Goal: Entertainment & Leisure: Consume media (video, audio)

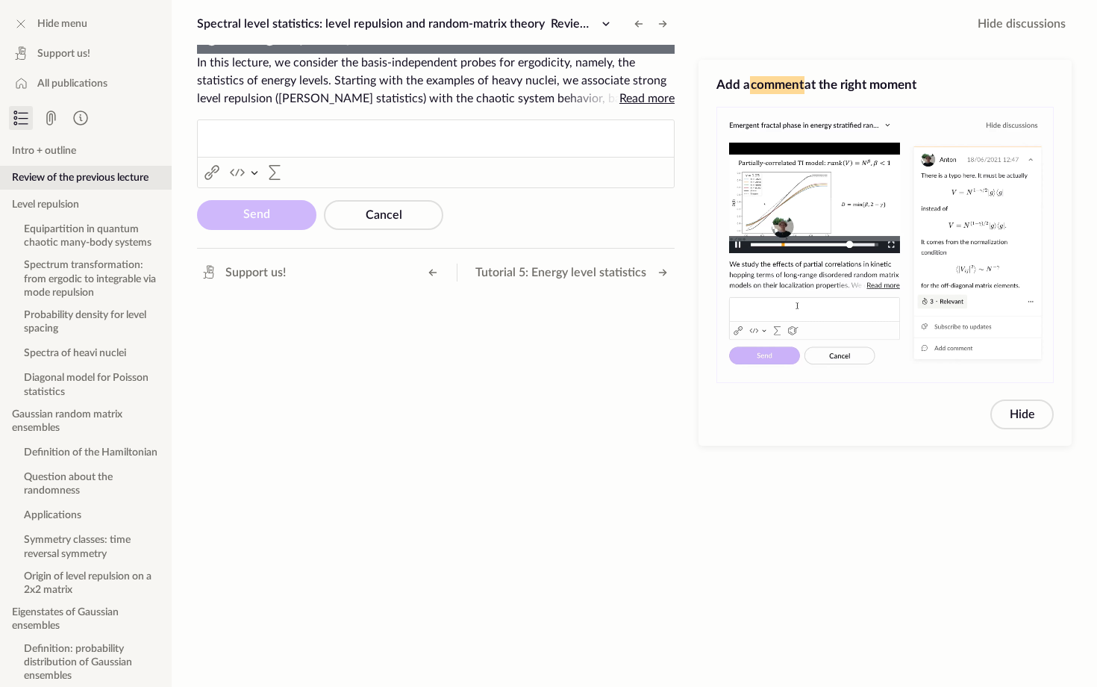
click at [323, 54] on div "Loaded : 20.12% 0:08:54 0:06:07" at bounding box center [442, 39] width 238 height 29
click at [331, 42] on div "Loaded : 23.14% 0:11:15 0:08:58" at bounding box center [442, 39] width 223 height 5
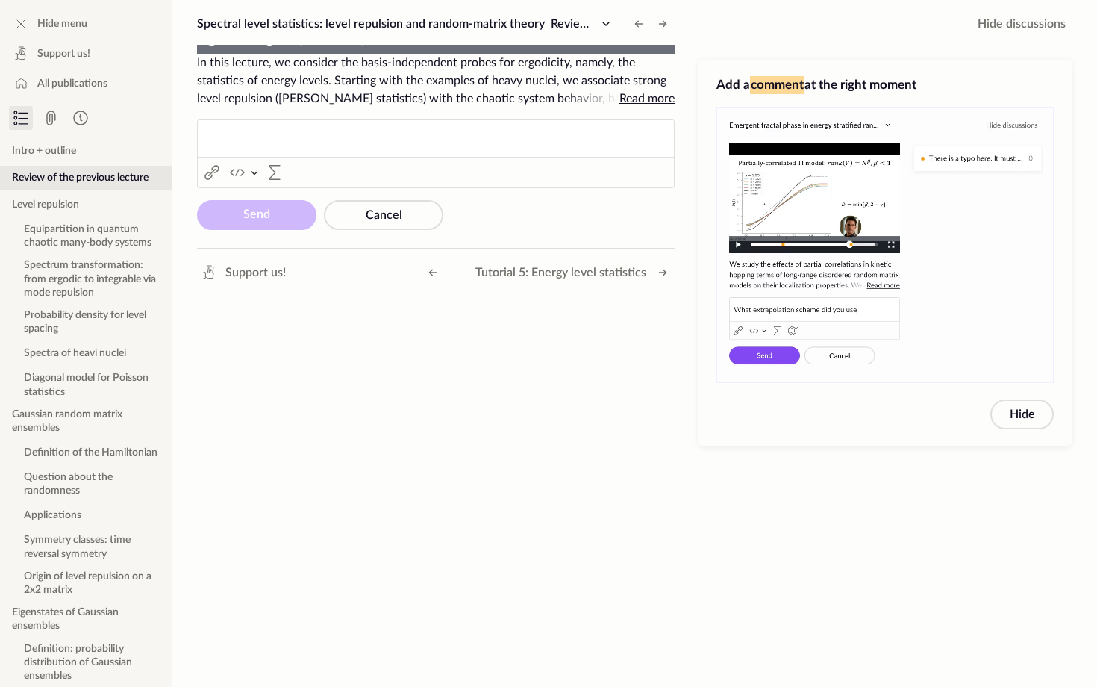
click at [478, 42] on div "0:13:40" at bounding box center [478, 39] width 1 height 5
click at [331, 42] on div "Loaded : 29.27% 0:16:22 0:13:45" at bounding box center [442, 39] width 223 height 5
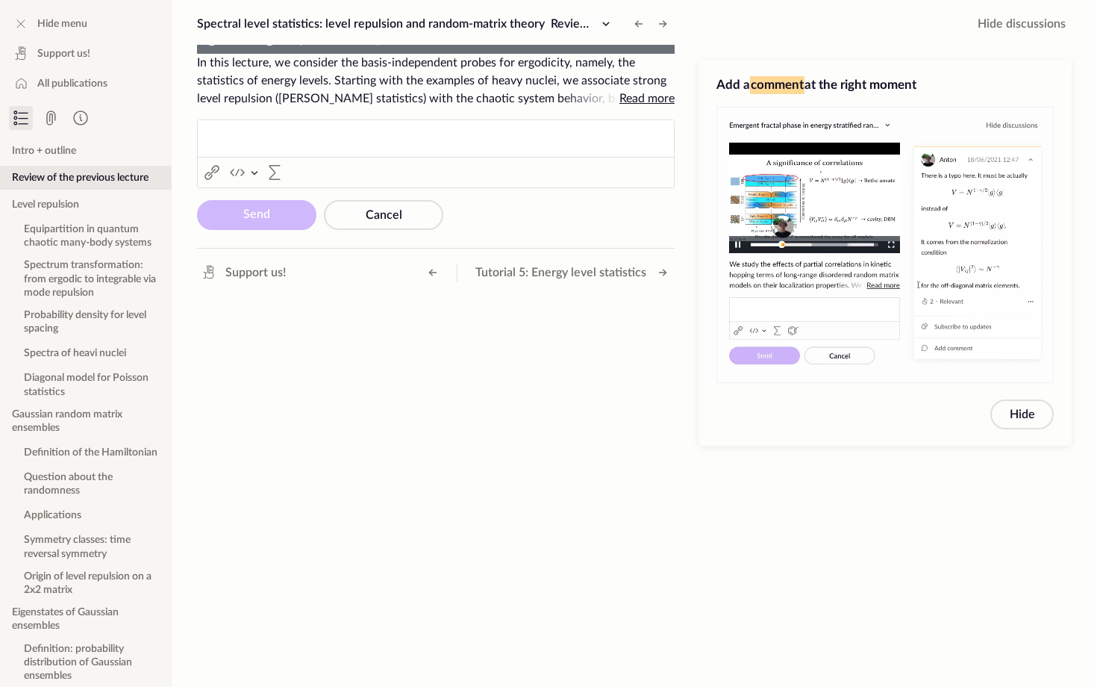
click at [331, 42] on div "Loaded : 32.72% 0:17:45 0:16:34" at bounding box center [442, 39] width 223 height 5
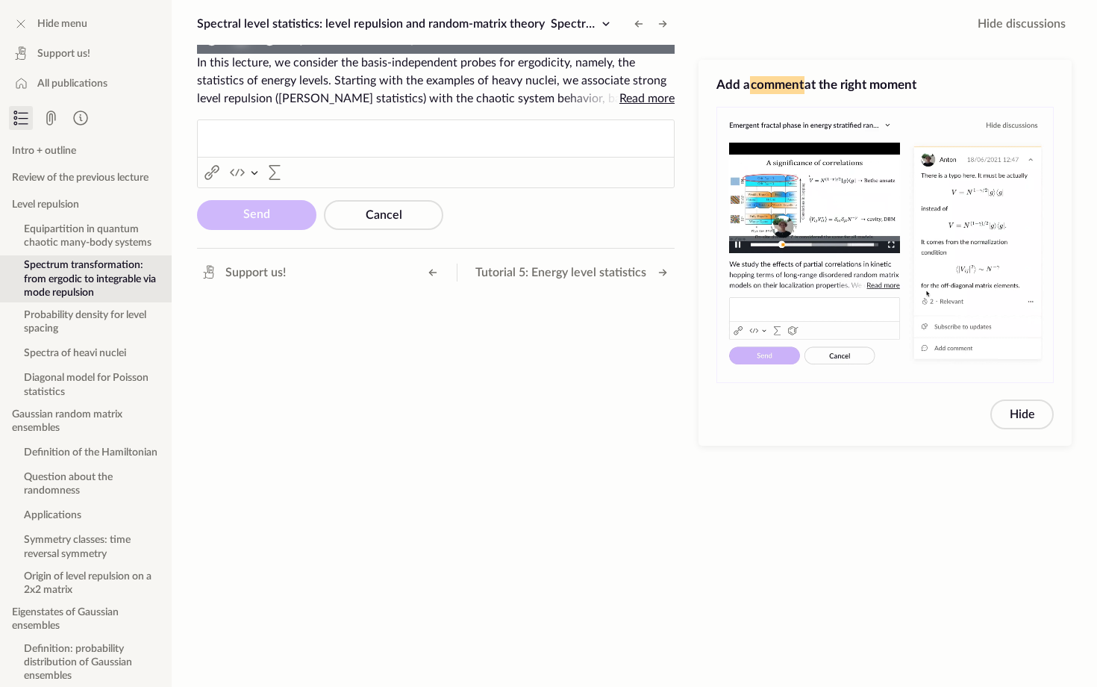
click at [241, 40] on span "Video Player" at bounding box center [241, 40] width 0 height 0
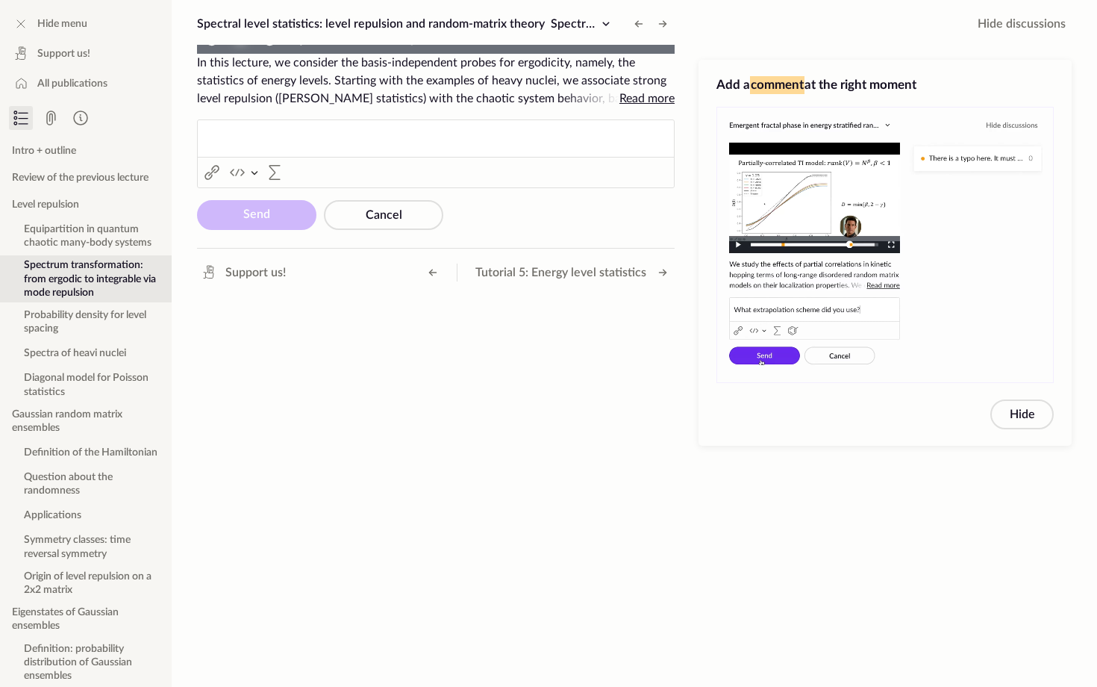
click at [241, 40] on span "Video Player" at bounding box center [241, 40] width 0 height 0
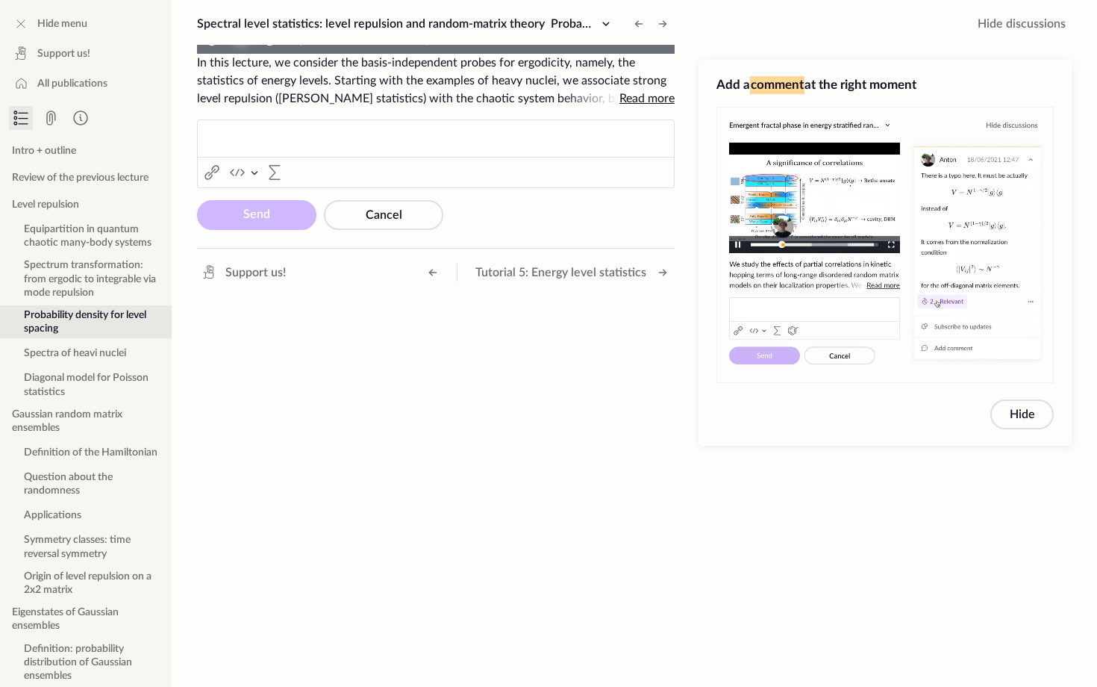
click at [241, 40] on span "Video Player" at bounding box center [241, 40] width 0 height 0
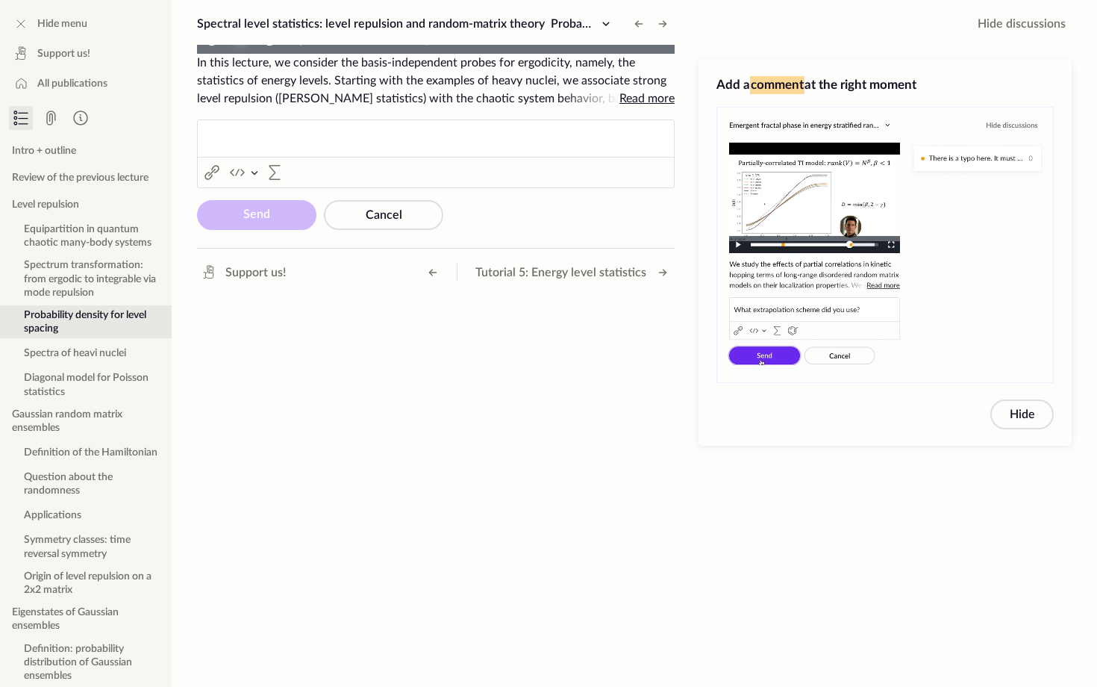
click at [241, 40] on span "Video Player" at bounding box center [241, 40] width 0 height 0
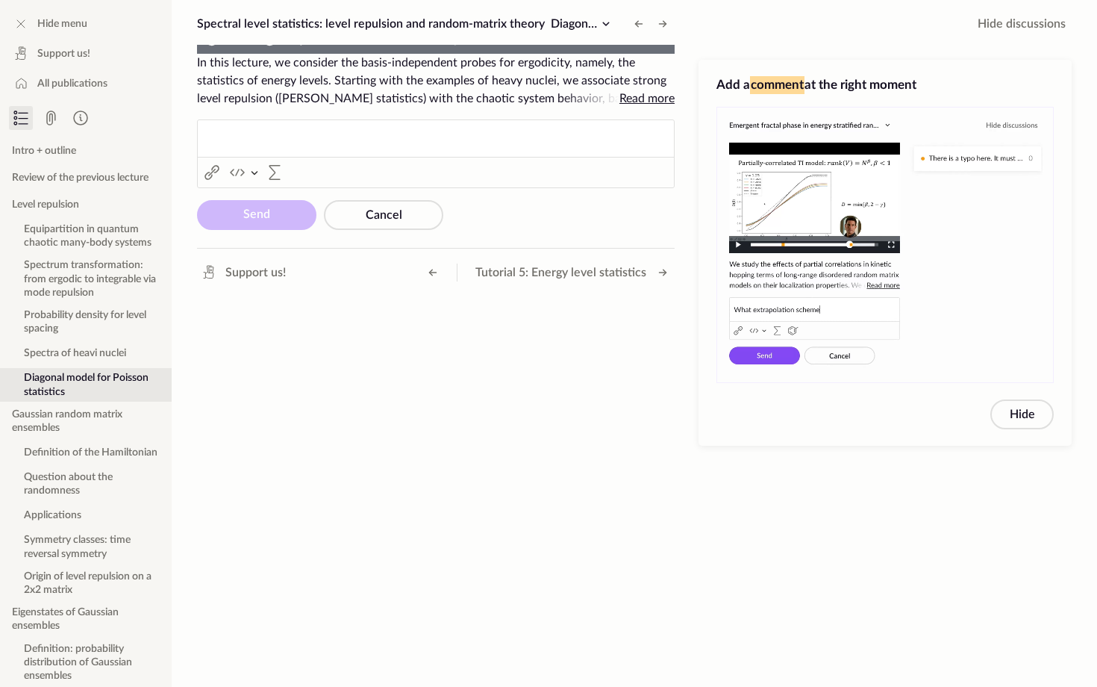
click at [197, 54] on video "To view this video please enable JavaScript, and consider upgrading to a web br…" at bounding box center [436, 54] width 478 height 0
click at [473, 54] on video "To view this video please enable JavaScript, and consider upgrading to a web br…" at bounding box center [436, 54] width 478 height 0
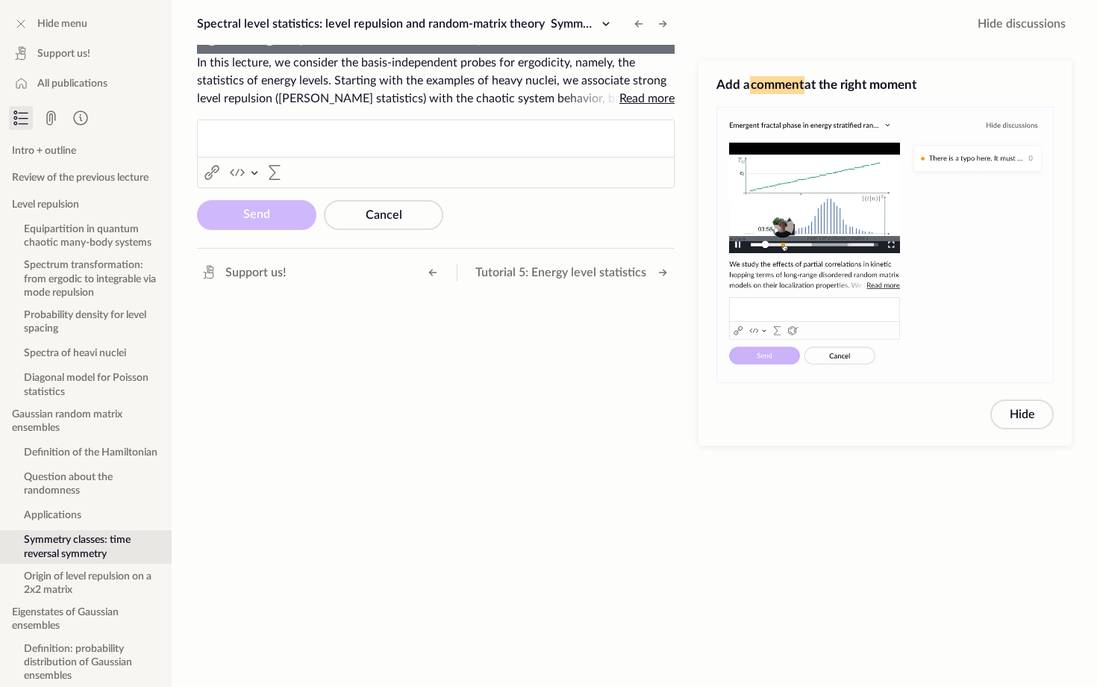
click at [675, 54] on video "To view this video please enable JavaScript, and consider upgrading to a web br…" at bounding box center [436, 54] width 478 height 0
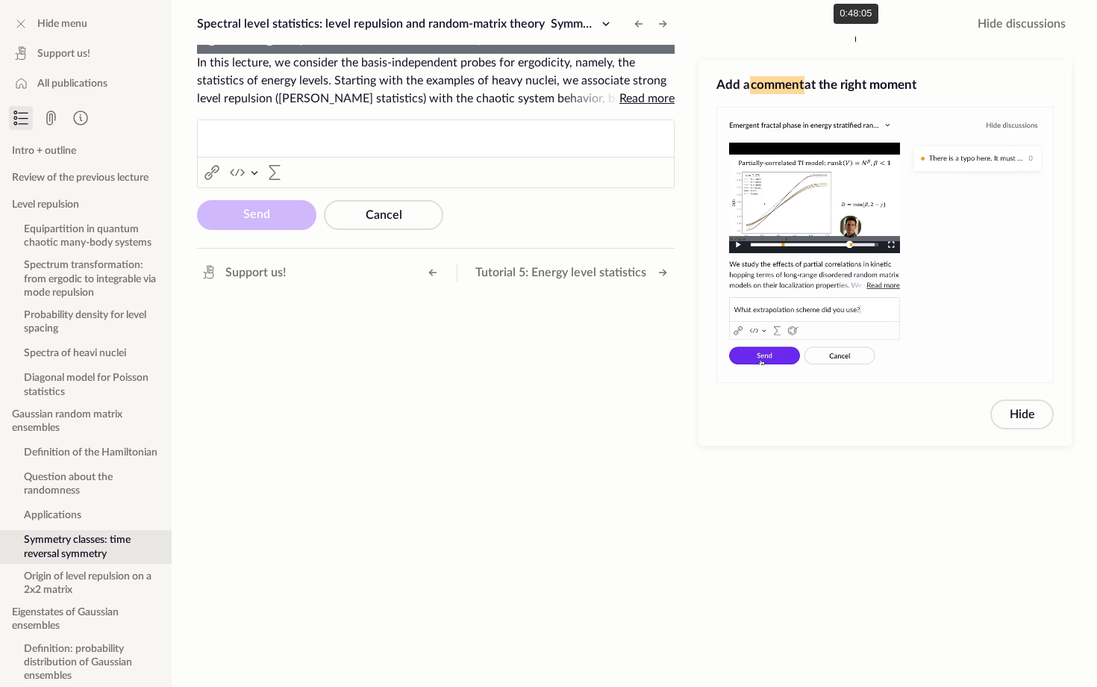
click at [570, 54] on div "Loaded : 75.12% 0:48:05 0:50:09" at bounding box center [446, 39] width 246 height 29
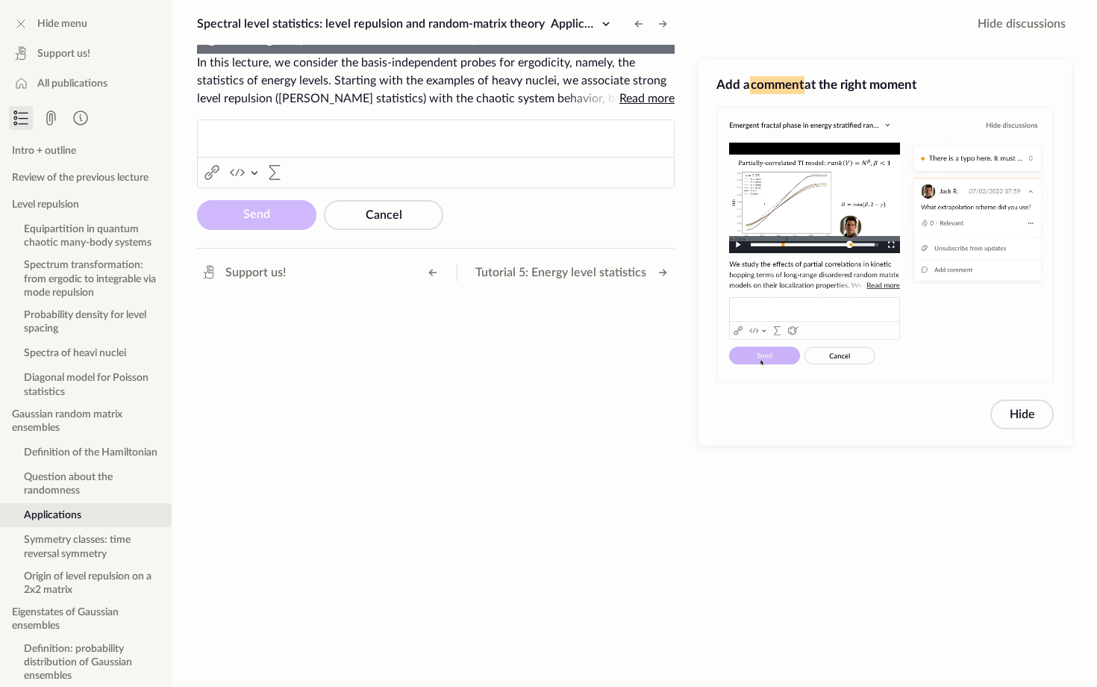
click at [566, 54] on video "To view this video please enable JavaScript, and consider upgrading to a web br…" at bounding box center [436, 54] width 478 height 0
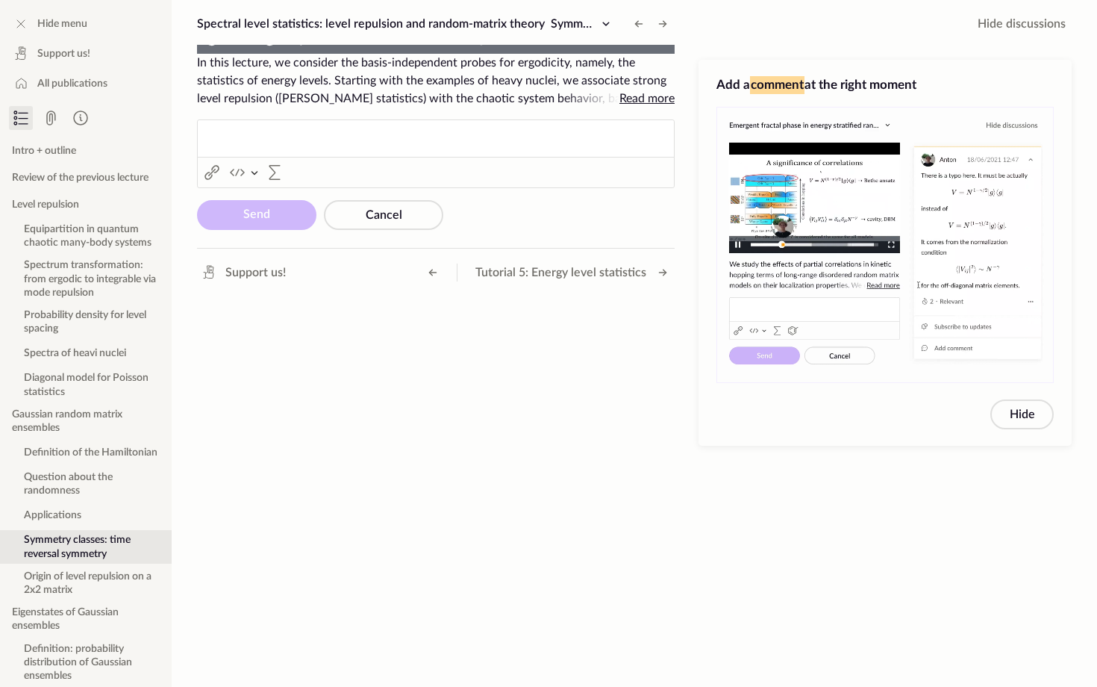
click at [582, 54] on video "To view this video please enable JavaScript, and consider upgrading to a web br…" at bounding box center [436, 54] width 478 height 0
click at [362, 54] on video "To view this video please enable JavaScript, and consider upgrading to a web br…" at bounding box center [436, 54] width 478 height 0
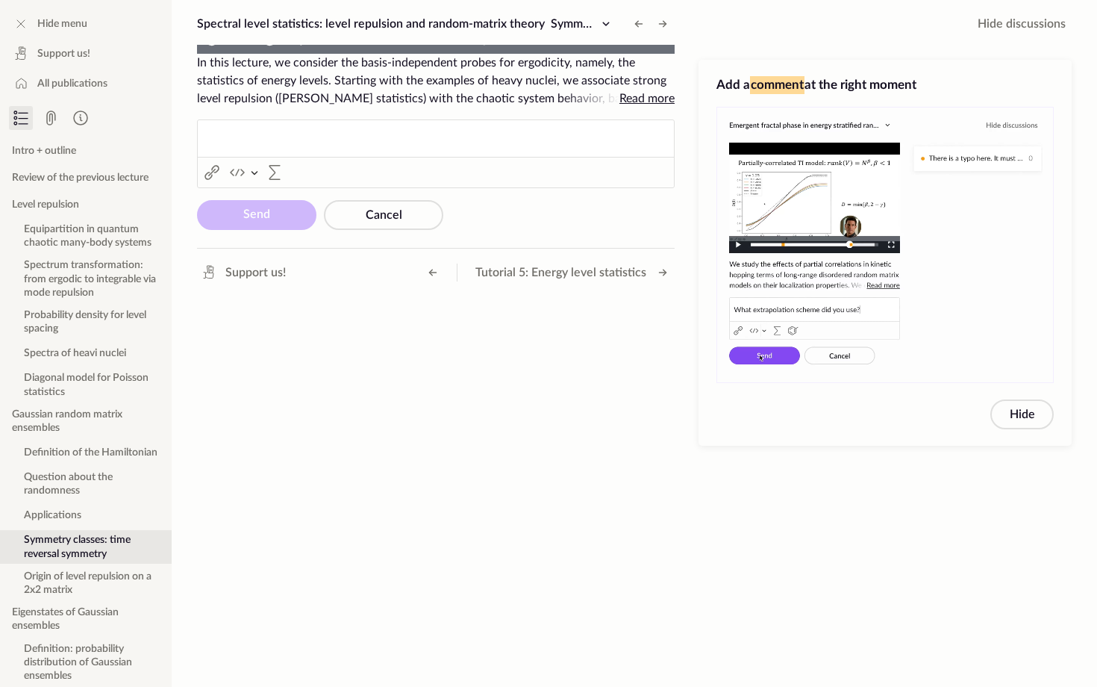
click at [251, 54] on video "To view this video please enable JavaScript, and consider upgrading to a web br…" at bounding box center [436, 54] width 478 height 0
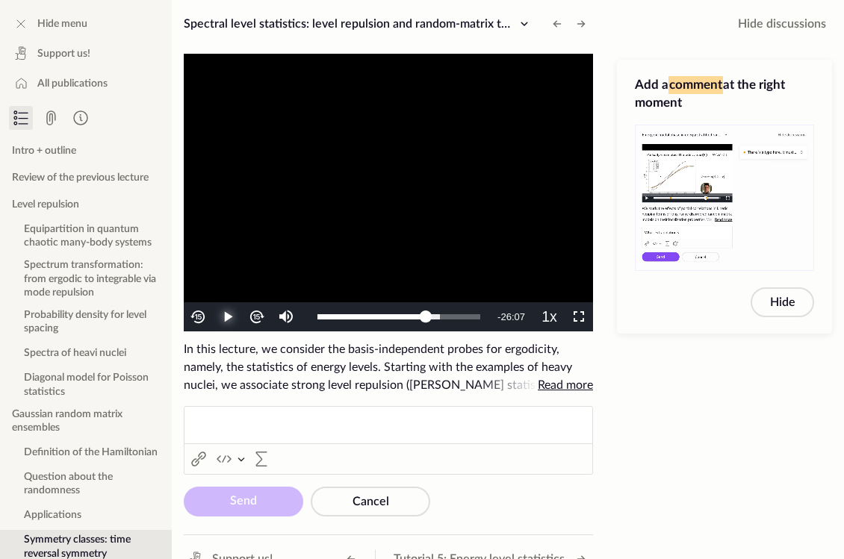
click at [228, 317] on span "Video Player" at bounding box center [228, 317] width 0 height 0
click at [579, 317] on span "Video Player" at bounding box center [579, 317] width 0 height 0
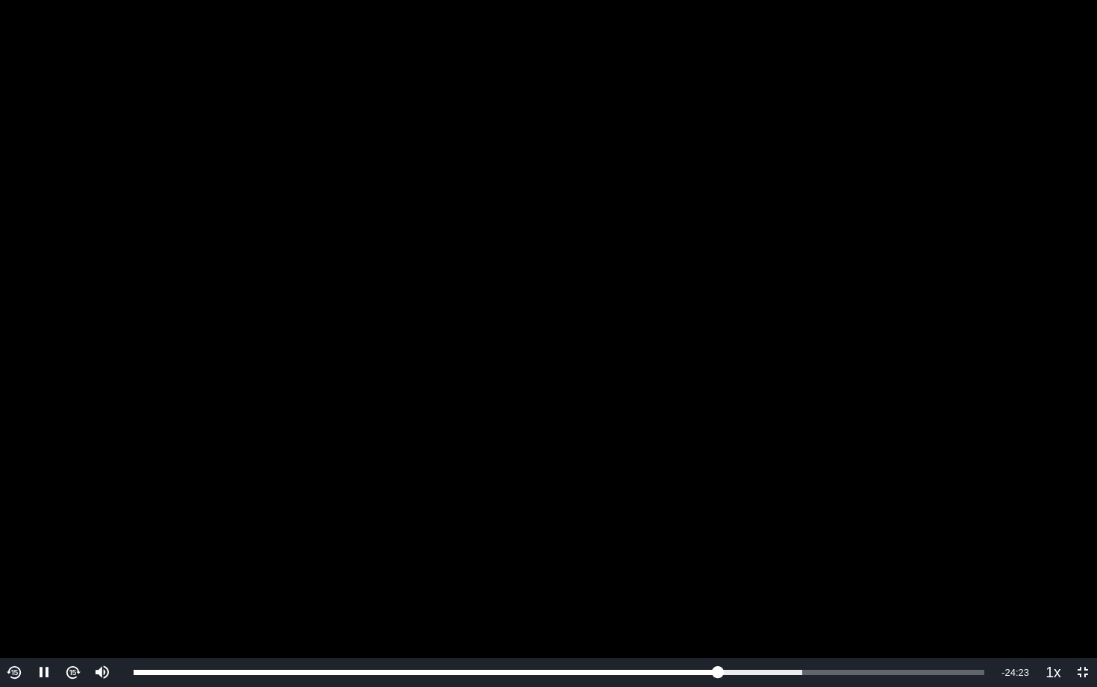
click at [671, 305] on video "To view this video please enable JavaScript, and consider upgrading to a web br…" at bounding box center [548, 343] width 1097 height 687
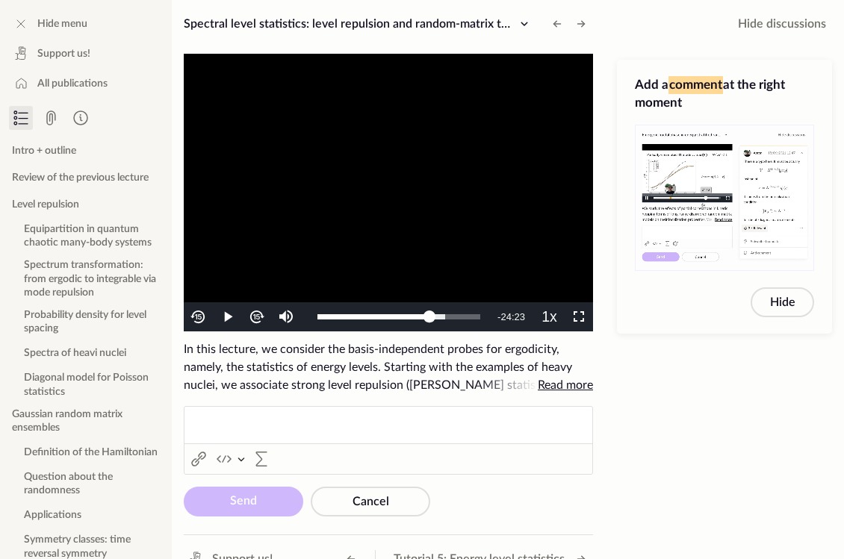
click at [288, 230] on video "To view this video please enable JavaScript, and consider upgrading to a web br…" at bounding box center [388, 193] width 409 height 278
click at [455, 230] on video "To view this video please enable JavaScript, and consider upgrading to a web br…" at bounding box center [388, 193] width 409 height 278
click at [425, 172] on video "To view this video please enable JavaScript, and consider upgrading to a web br…" at bounding box center [388, 193] width 409 height 278
click at [579, 317] on span "Video Player" at bounding box center [579, 317] width 0 height 0
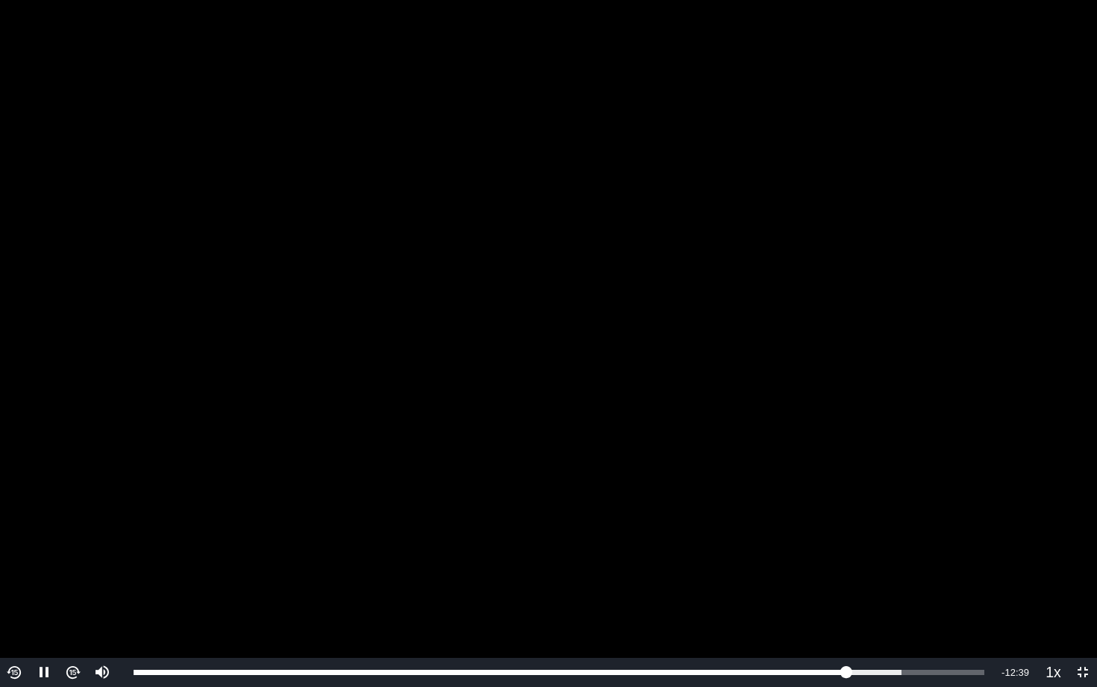
click at [68, 558] on video "To view this video please enable JavaScript, and consider upgrading to a web br…" at bounding box center [548, 343] width 1097 height 687
